Goal: Check status: Check status

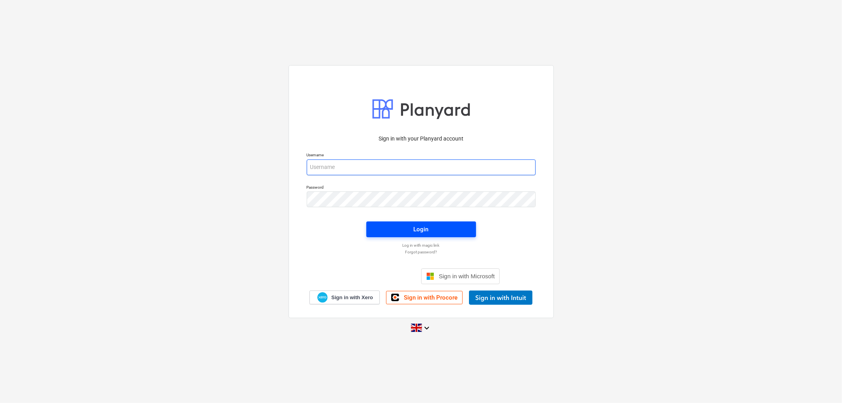
type input "[PERSON_NAME][EMAIL_ADDRESS][DOMAIN_NAME]"
click at [439, 226] on span "Login" at bounding box center [421, 229] width 91 height 10
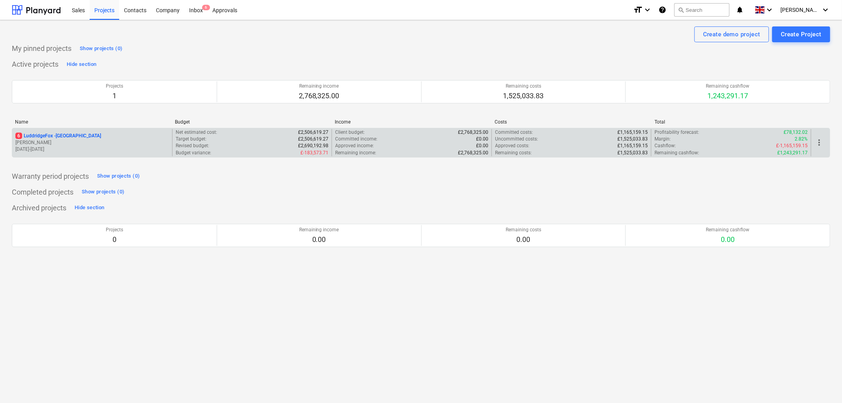
click at [82, 136] on p "6 LuddridgeFox - [GEOGRAPHIC_DATA]" at bounding box center [58, 136] width 86 height 7
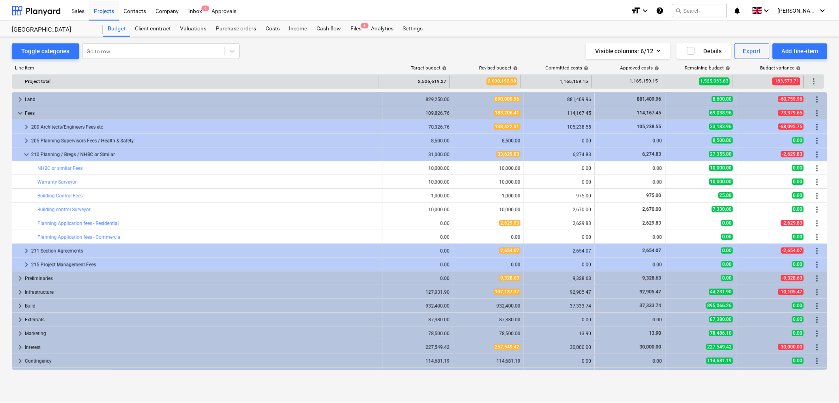
scroll to position [11, 0]
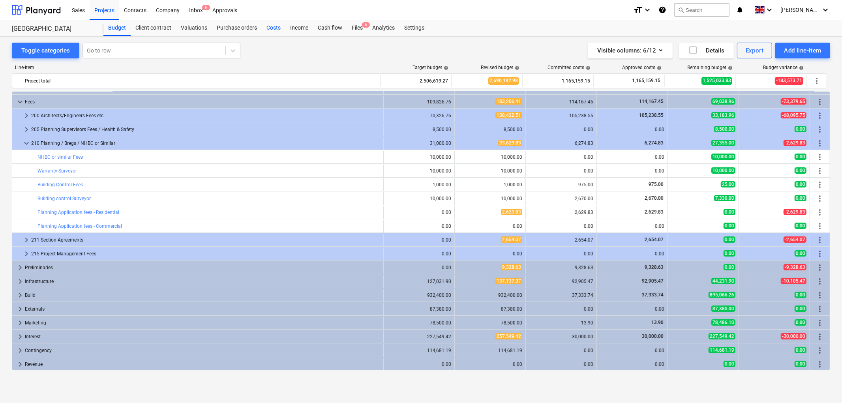
click at [269, 25] on div "Costs" at bounding box center [274, 28] width 24 height 16
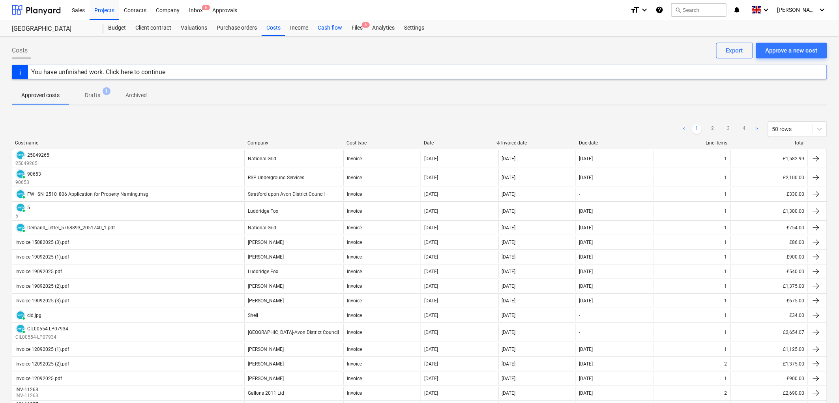
click at [344, 28] on div "Cash flow" at bounding box center [330, 28] width 34 height 16
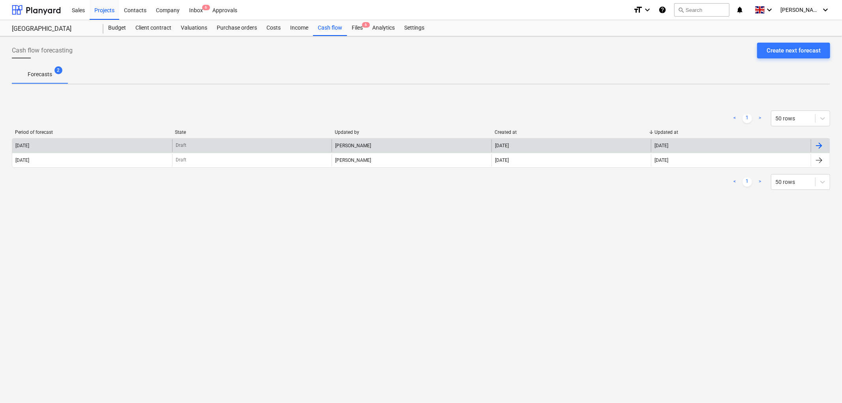
click at [335, 149] on div "[PERSON_NAME]" at bounding box center [411, 145] width 160 height 13
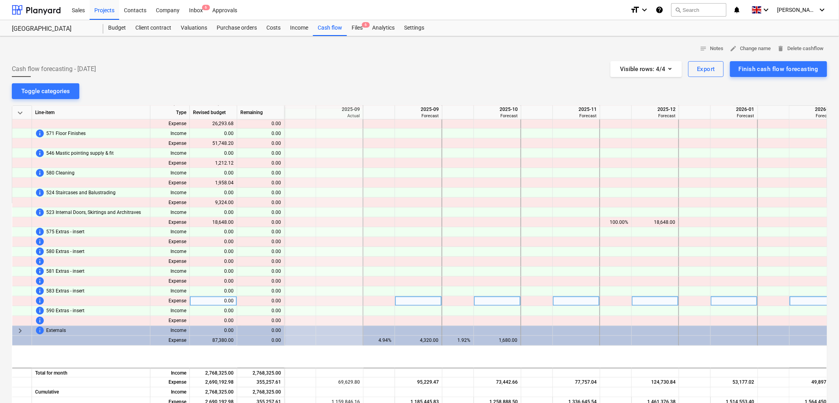
scroll to position [563, 1184]
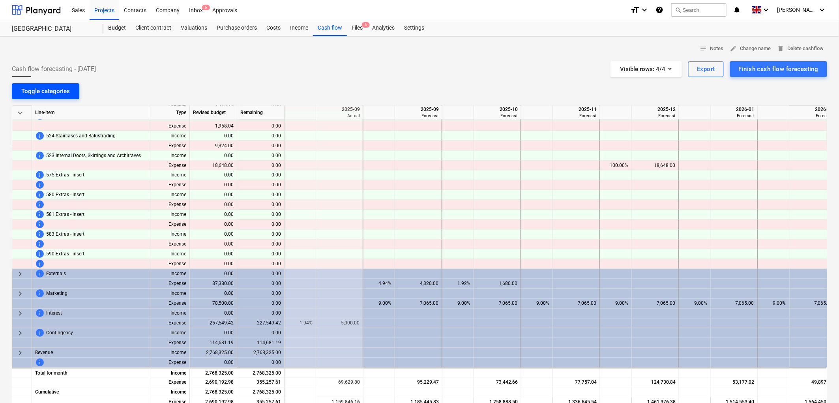
click at [49, 91] on div "Toggle categories" at bounding box center [45, 91] width 49 height 10
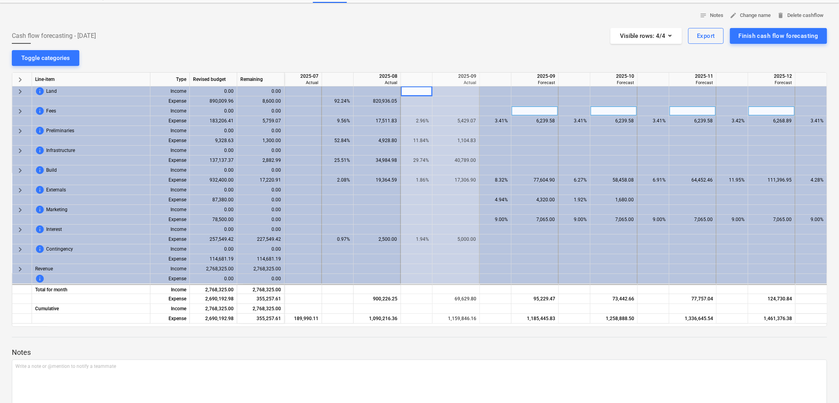
scroll to position [0, 0]
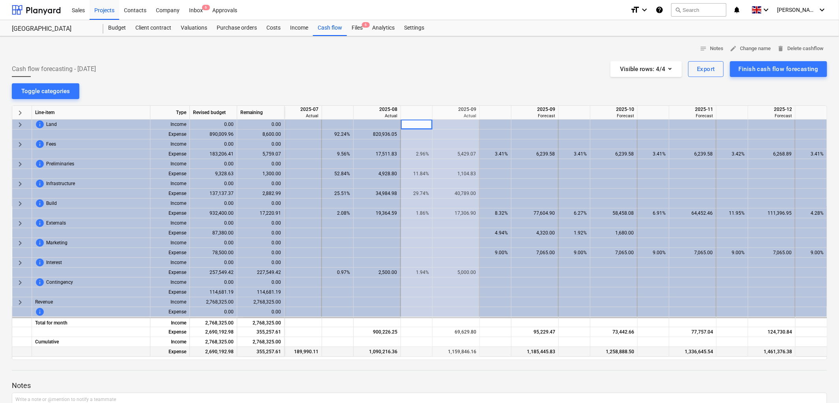
drag, startPoint x: 596, startPoint y: 355, endPoint x: 604, endPoint y: 353, distance: 9.1
click at [604, 353] on div "1,258,888.50" at bounding box center [613, 352] width 41 height 10
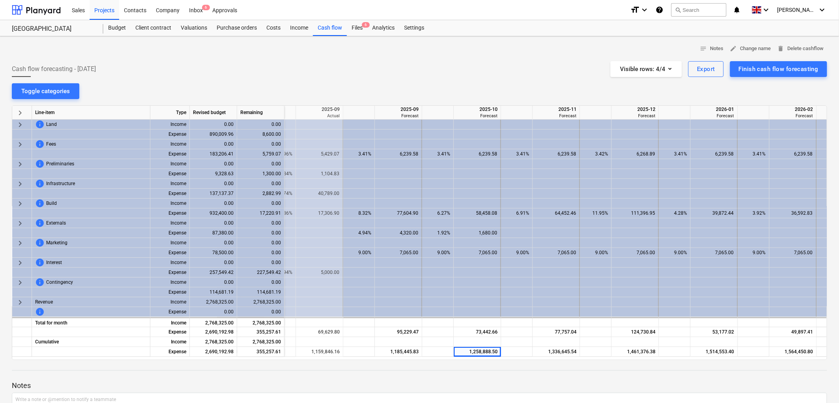
scroll to position [0, 1206]
drag, startPoint x: 81, startPoint y: 65, endPoint x: 16, endPoint y: 64, distance: 65.1
click at [16, 64] on div "Cash flow forecasting - [DATE] Visible rows : 4/4 Export Finish cash flow forec…" at bounding box center [419, 69] width 815 height 16
click at [403, 333] on div "95,229.47" at bounding box center [396, 332] width 41 height 10
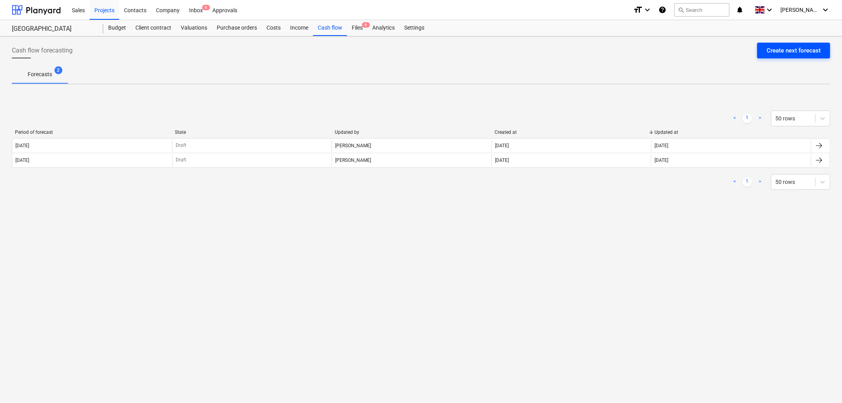
click at [796, 48] on div "Create next forecast" at bounding box center [793, 50] width 54 height 10
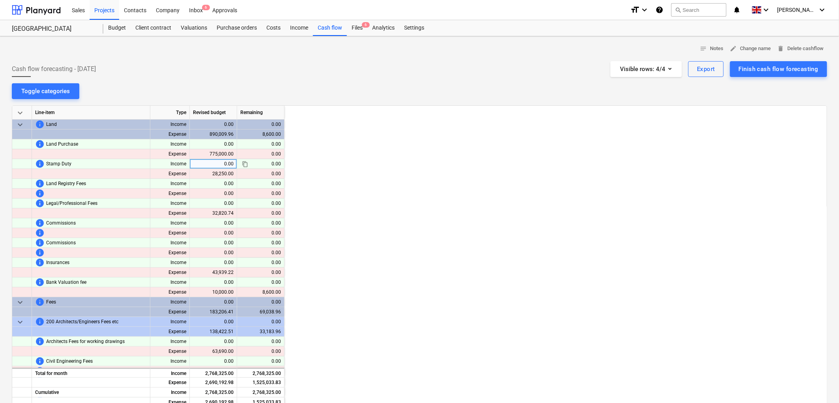
scroll to position [0, 1262]
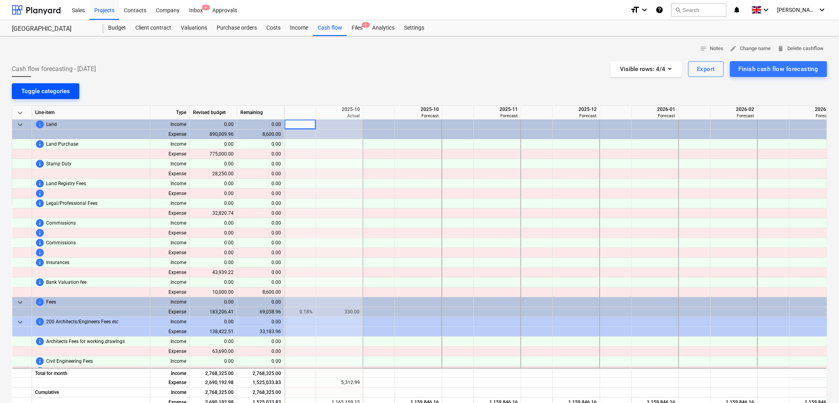
click at [28, 88] on div "Toggle categories" at bounding box center [45, 91] width 49 height 10
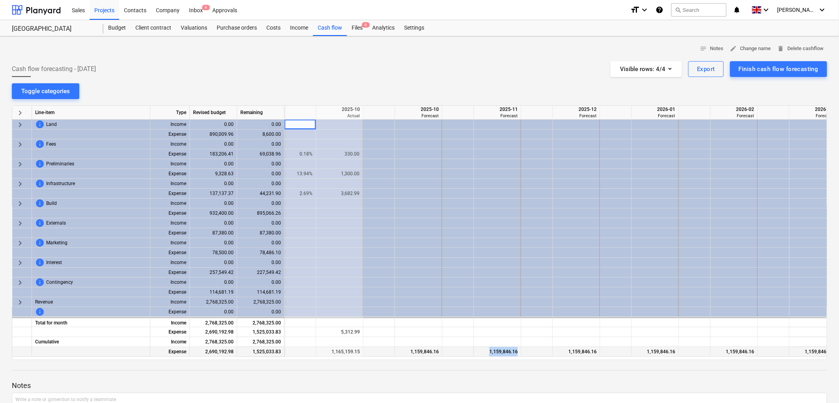
drag, startPoint x: 533, startPoint y: 355, endPoint x: 468, endPoint y: 351, distance: 65.6
click at [0, 0] on div "Expense 2,690,192.98 1,525,033.83 1,159,846.16 1,165,159.15 1,159,846.16 1,159,…" at bounding box center [0, 0] width 0 height 0
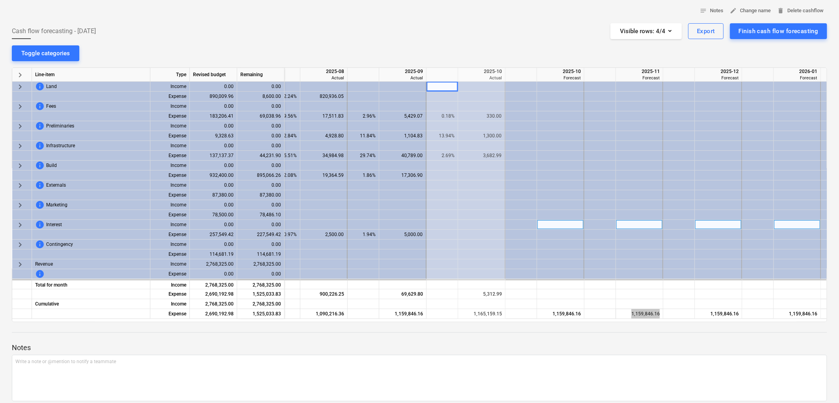
scroll to position [0, 0]
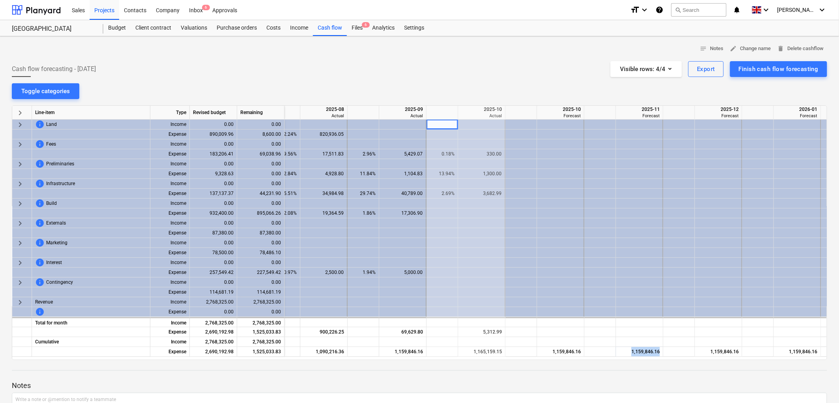
drag, startPoint x: 116, startPoint y: 69, endPoint x: 25, endPoint y: 69, distance: 91.1
click at [25, 69] on div "Cash flow forecasting - 2025 October Visible rows : 4/4 Export Finish cash flow…" at bounding box center [419, 69] width 815 height 16
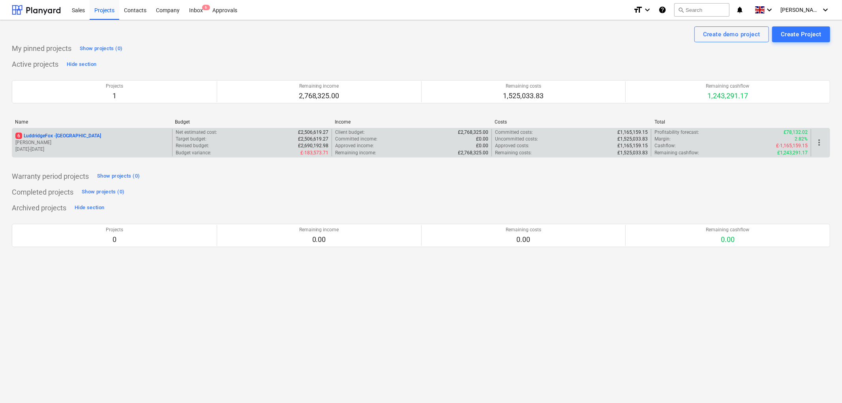
click at [99, 138] on p "6 LuddridgeFox - [GEOGRAPHIC_DATA]" at bounding box center [58, 136] width 86 height 7
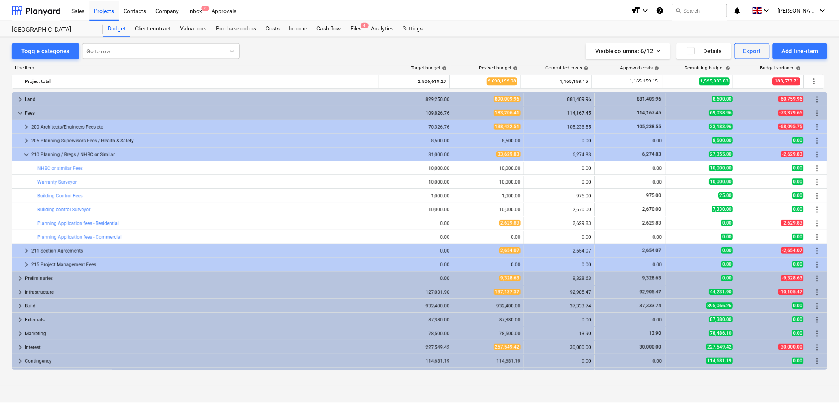
scroll to position [11, 0]
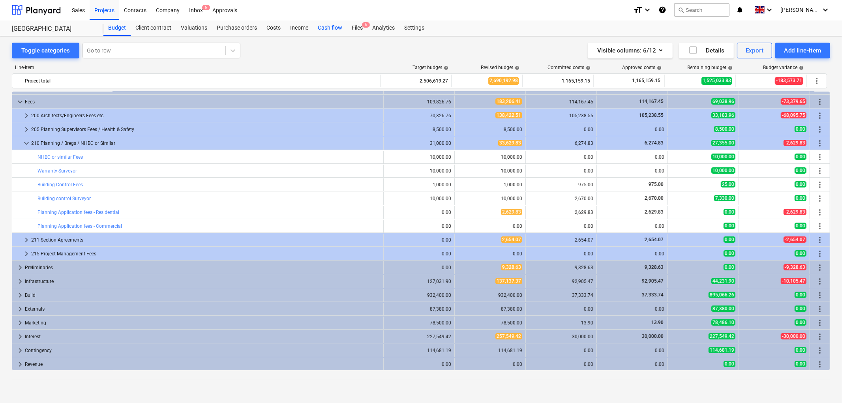
click at [337, 32] on div "Cash flow" at bounding box center [330, 28] width 34 height 16
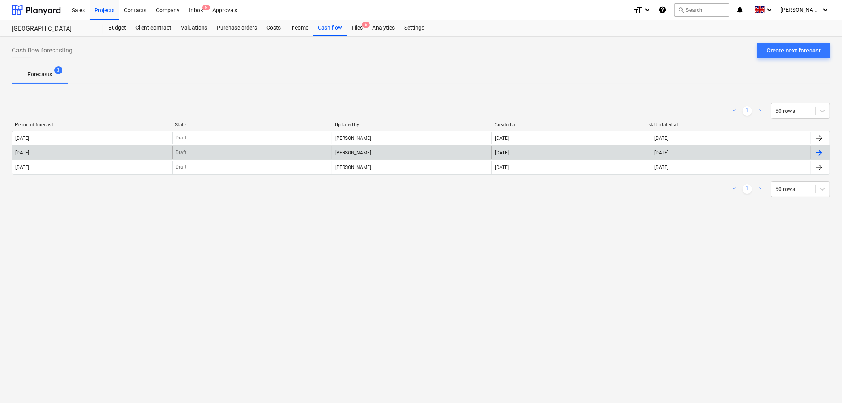
click at [57, 152] on div "[DATE]" at bounding box center [92, 152] width 160 height 13
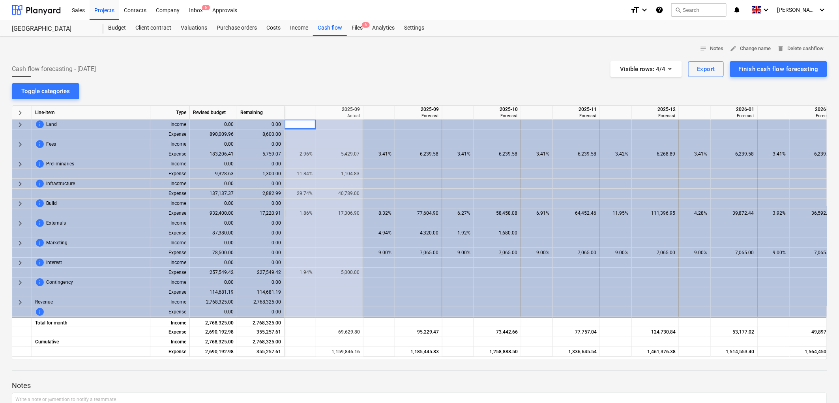
scroll to position [68, 0]
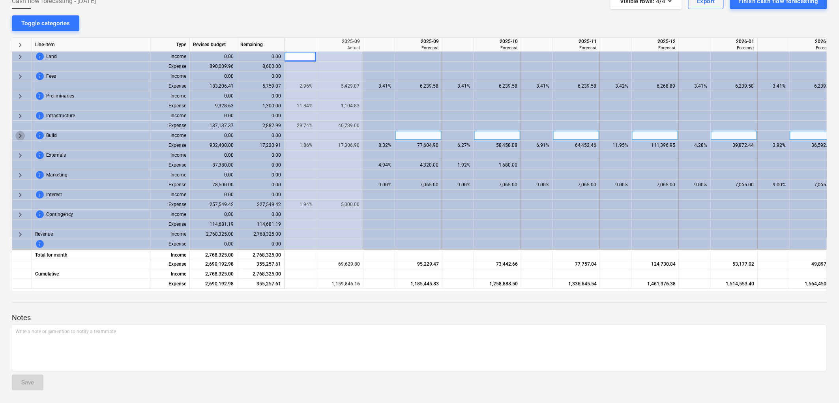
click at [21, 135] on span "keyboard_arrow_right" at bounding box center [19, 135] width 9 height 9
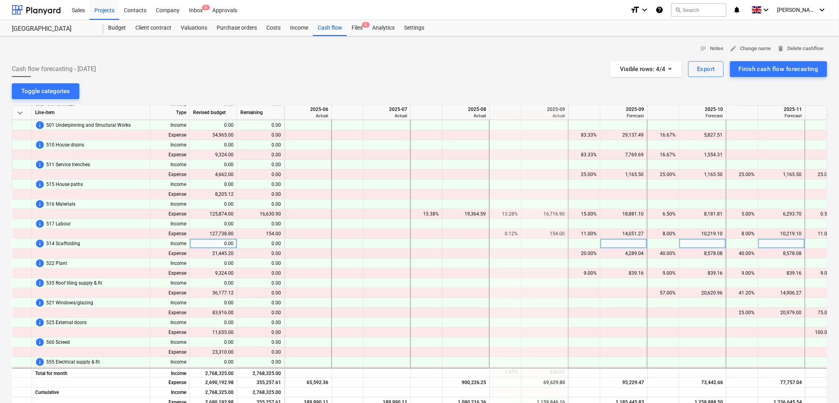
scroll to position [131, 978]
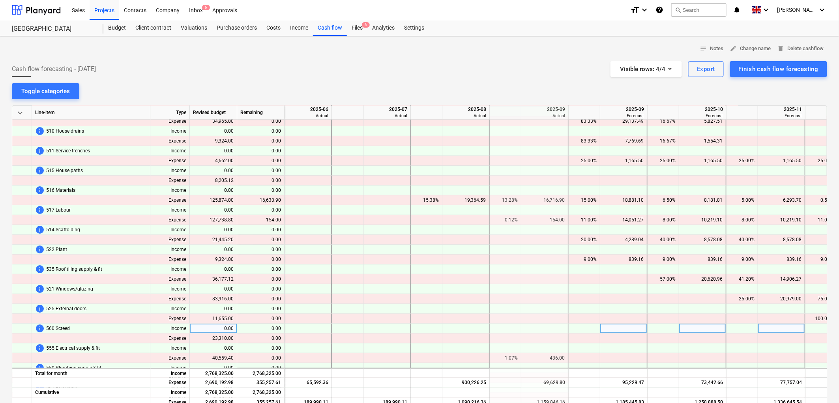
click at [517, 329] on div at bounding box center [506, 329] width 32 height 10
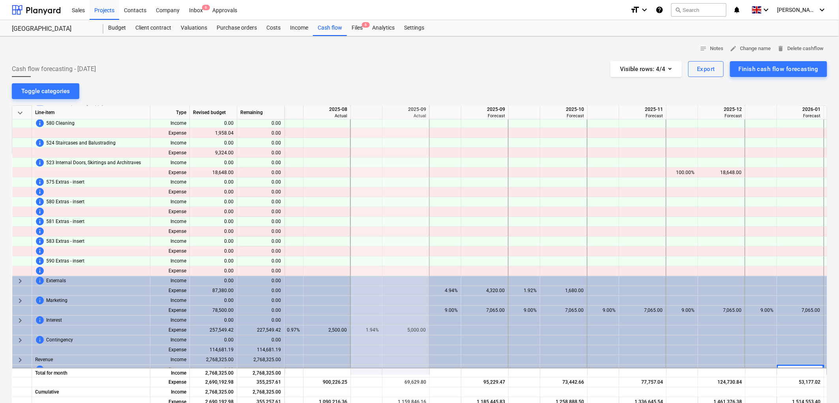
scroll to position [563, 1117]
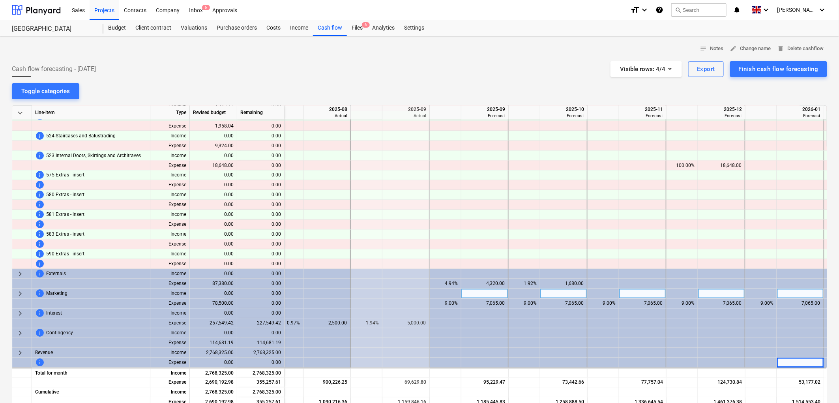
click at [21, 289] on span "keyboard_arrow_right" at bounding box center [19, 293] width 9 height 9
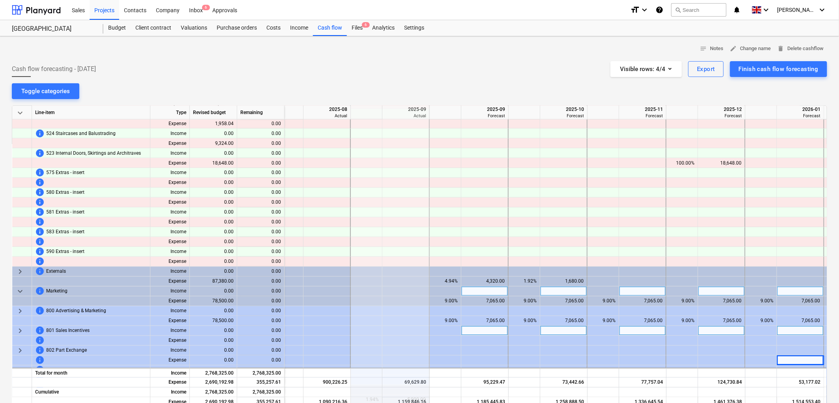
drag, startPoint x: 318, startPoint y: 341, endPoint x: 320, endPoint y: 333, distance: 8.4
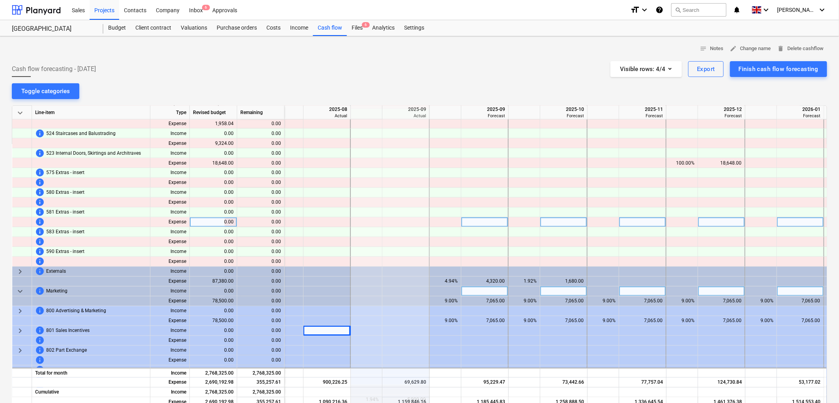
drag, startPoint x: 320, startPoint y: 333, endPoint x: 612, endPoint y: 220, distance: 312.9
click at [612, 220] on div at bounding box center [603, 222] width 32 height 10
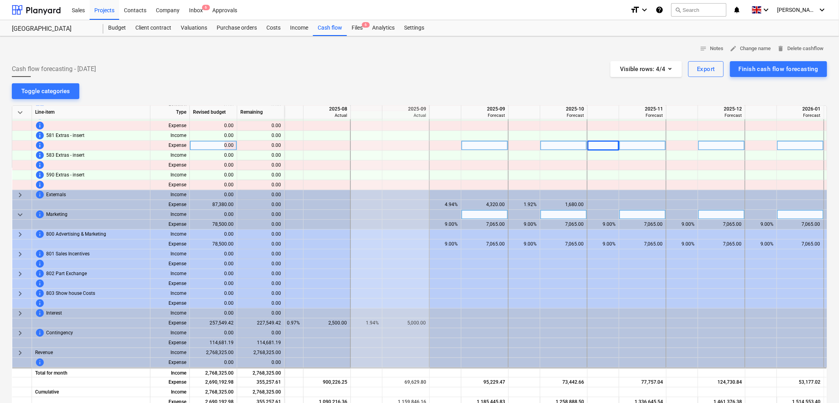
scroll to position [642, 1117]
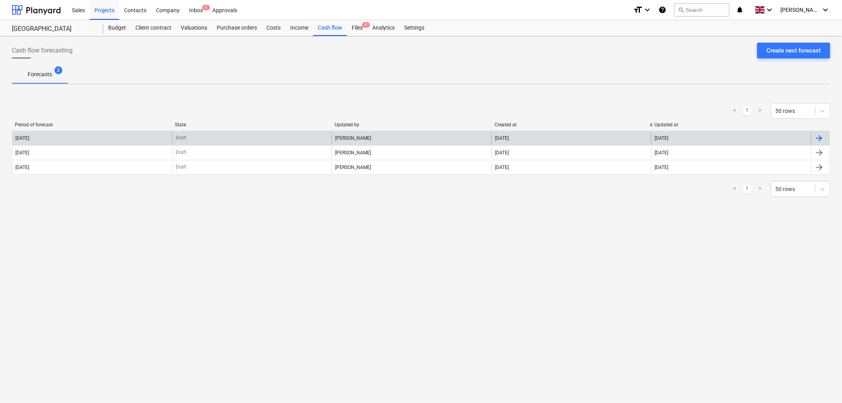
click at [136, 139] on div "[DATE]" at bounding box center [92, 138] width 160 height 13
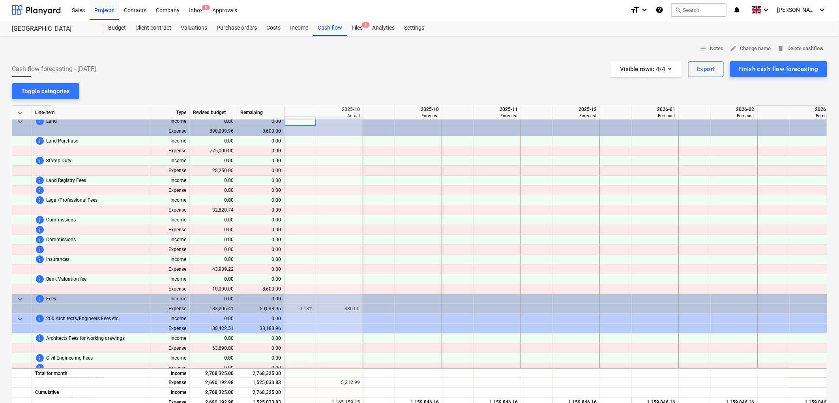
scroll to position [0, 1262]
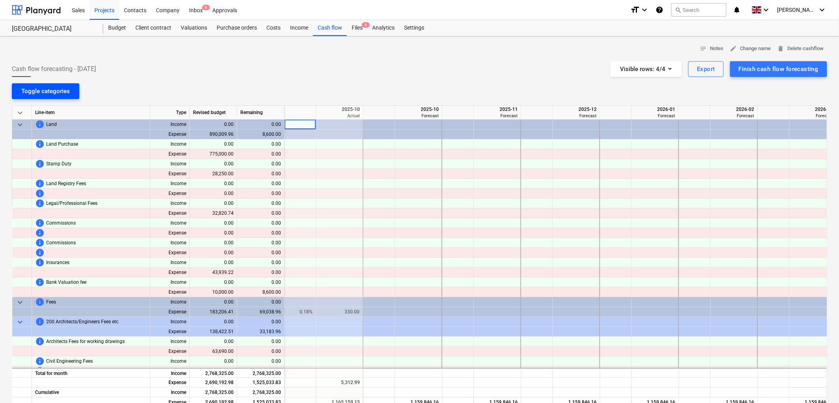
click at [49, 95] on div "Toggle categories" at bounding box center [45, 91] width 49 height 10
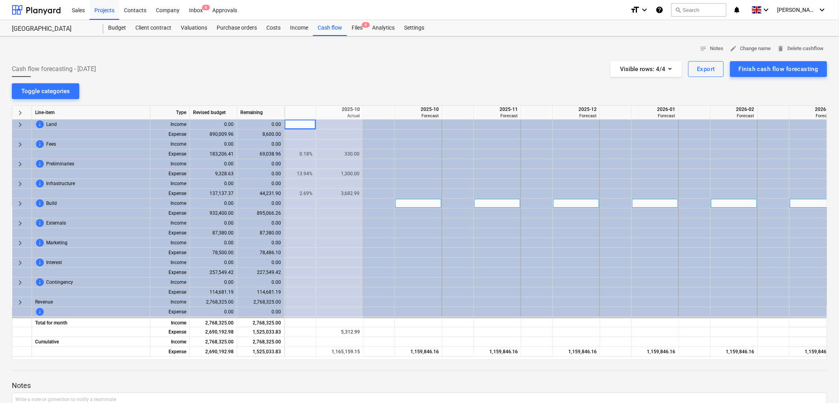
click at [16, 202] on span "keyboard_arrow_right" at bounding box center [19, 203] width 9 height 9
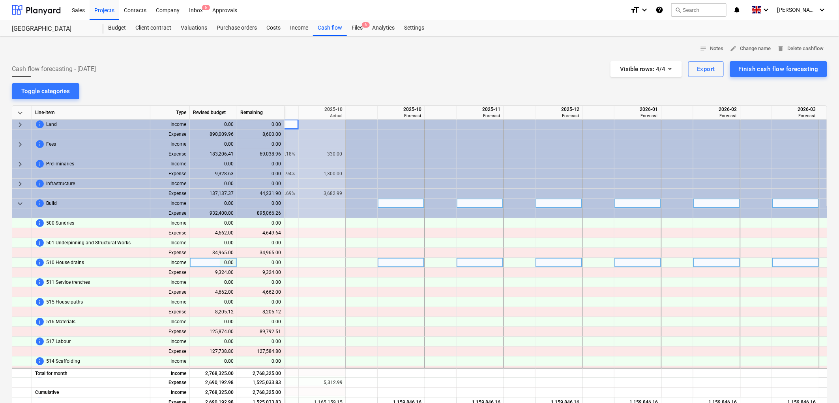
scroll to position [0, 1297]
